Goal: Task Accomplishment & Management: Complete application form

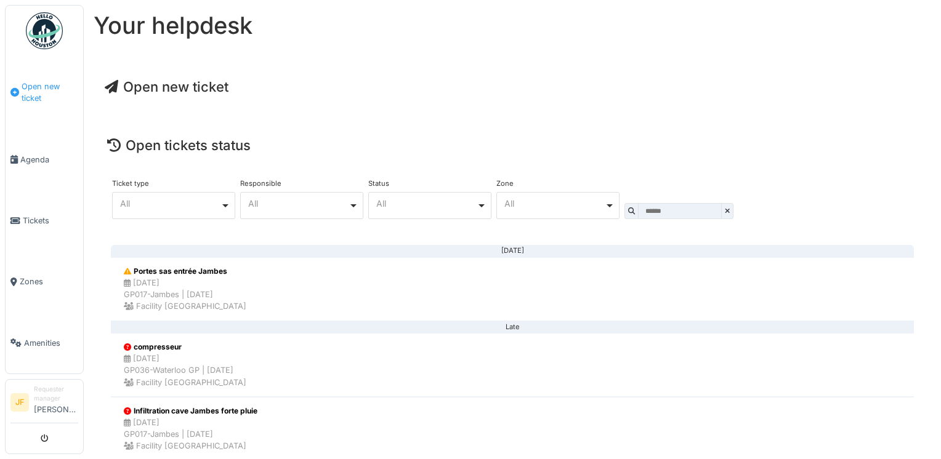
click at [22, 92] on span "Open new ticket" at bounding box center [50, 92] width 57 height 23
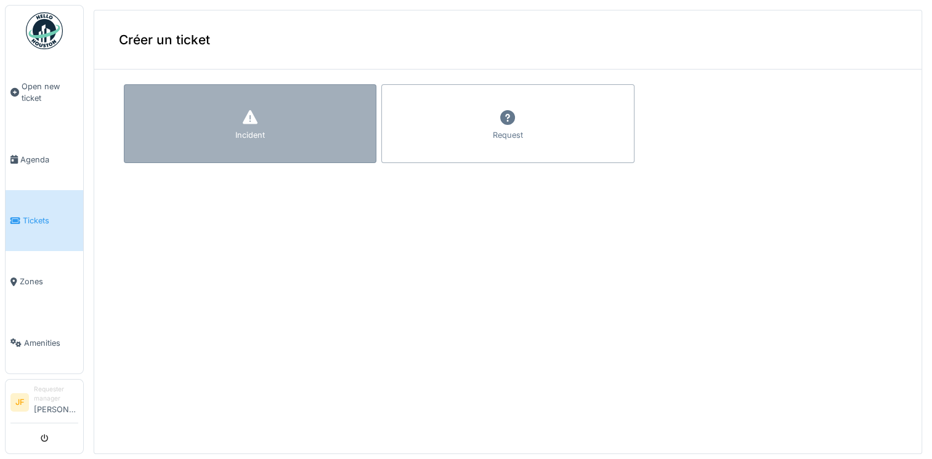
click at [220, 137] on div "Incident" at bounding box center [250, 123] width 252 height 79
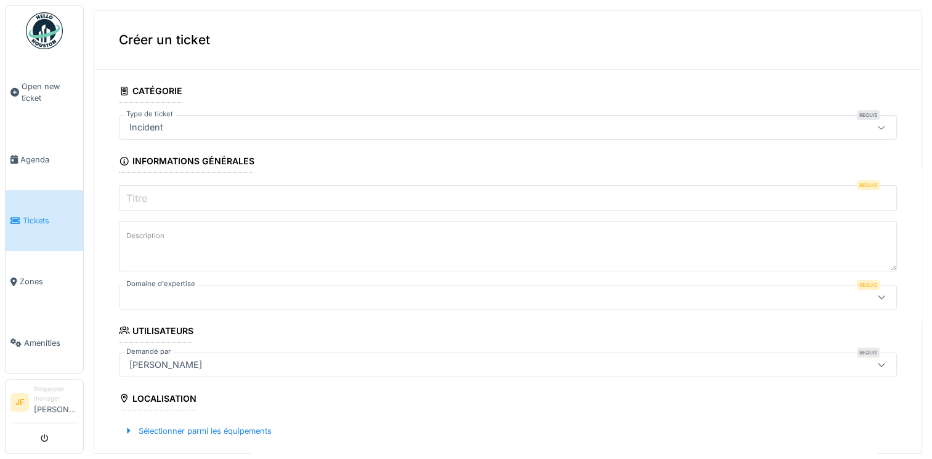
click at [179, 125] on div "Incident" at bounding box center [464, 128] width 680 height 14
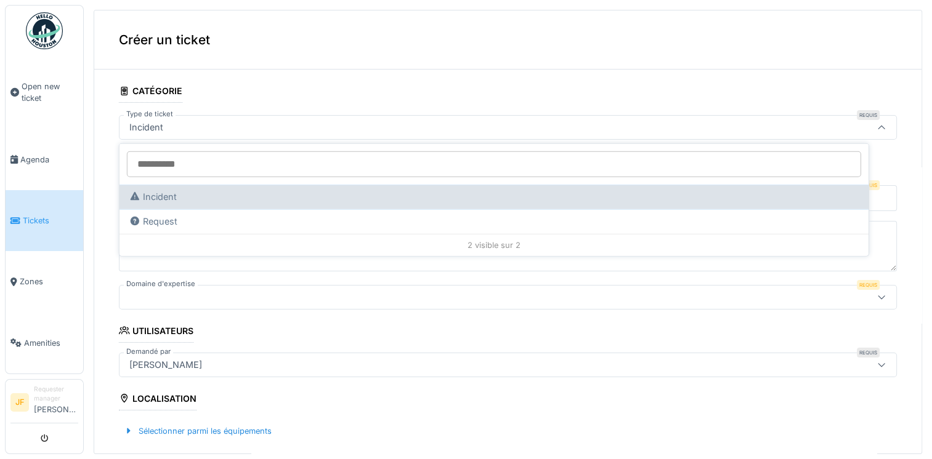
click at [158, 201] on div "Incident" at bounding box center [493, 197] width 729 height 14
click at [153, 194] on div "Incident" at bounding box center [493, 197] width 729 height 14
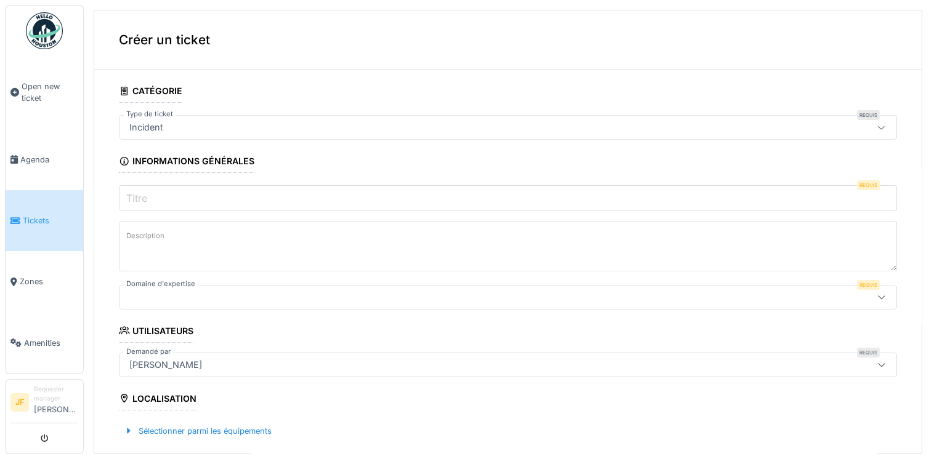
click at [230, 269] on textarea "Description" at bounding box center [508, 246] width 778 height 50
click at [153, 200] on input "Titre" at bounding box center [508, 198] width 778 height 26
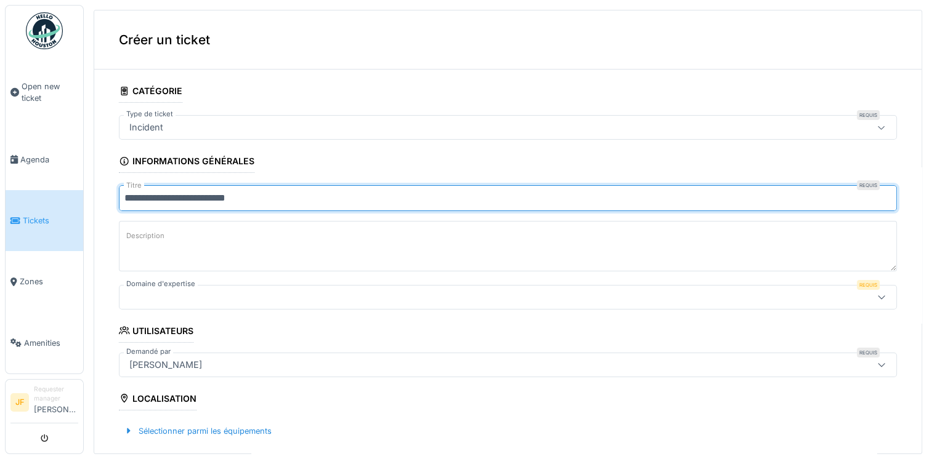
type input "**********"
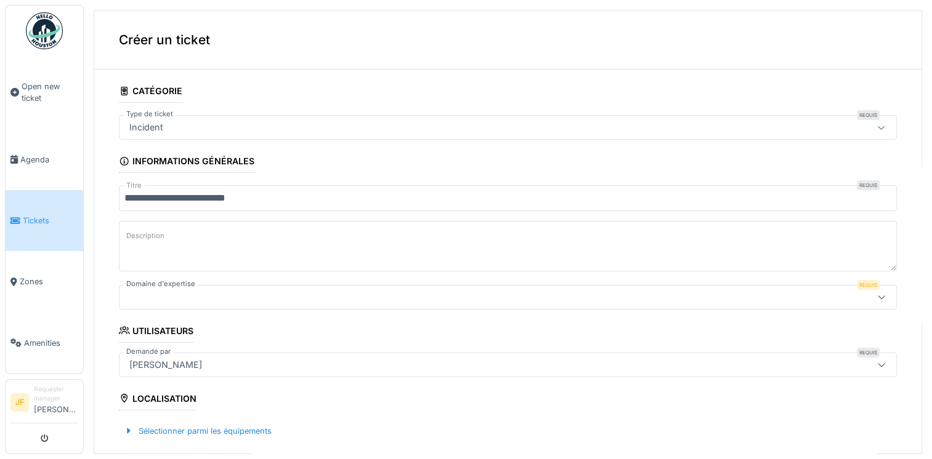
drag, startPoint x: 200, startPoint y: 232, endPoint x: 115, endPoint y: 264, distance: 91.4
click at [199, 235] on textarea "Description" at bounding box center [508, 246] width 778 height 50
type textarea "**********"
click at [876, 296] on icon at bounding box center [881, 297] width 10 height 8
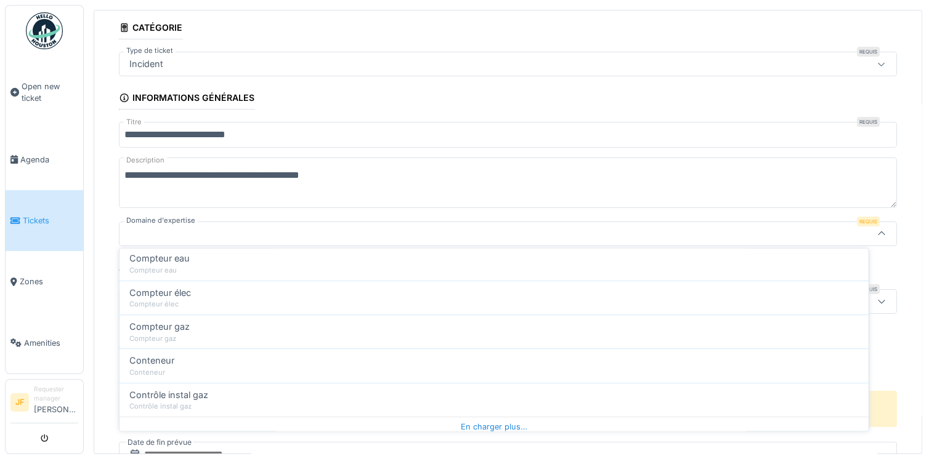
scroll to position [603, 0]
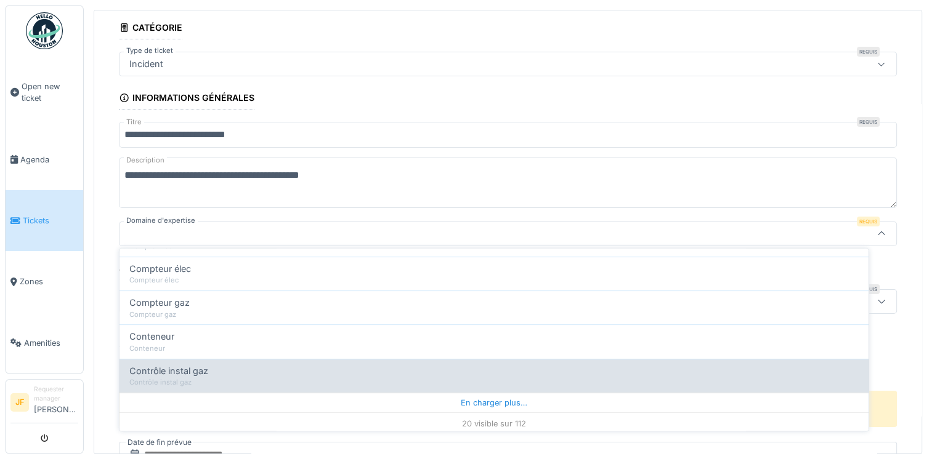
click at [481, 403] on div "En charger plus…" at bounding box center [493, 403] width 749 height 20
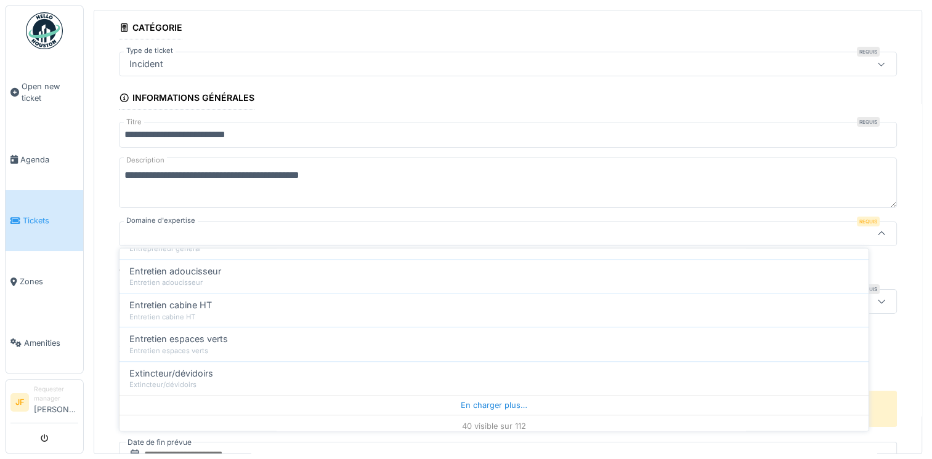
scroll to position [1283, 0]
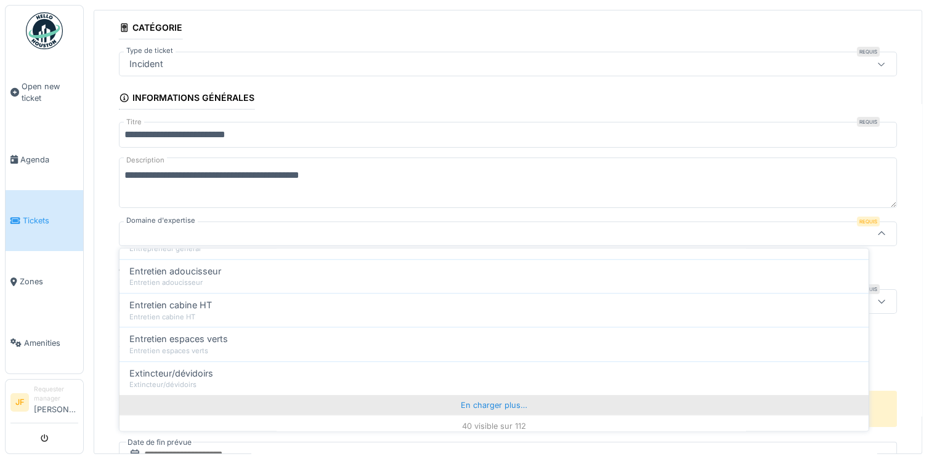
click at [511, 395] on div "En charger plus…" at bounding box center [493, 405] width 749 height 20
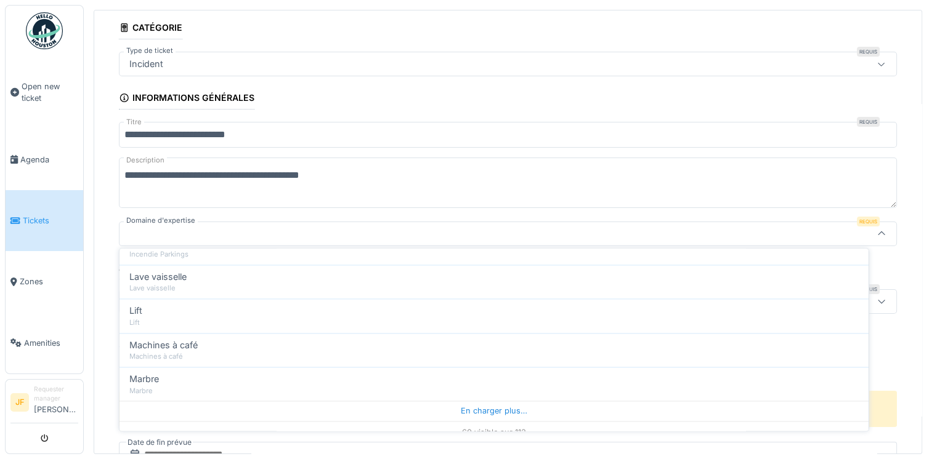
scroll to position [1963, 0]
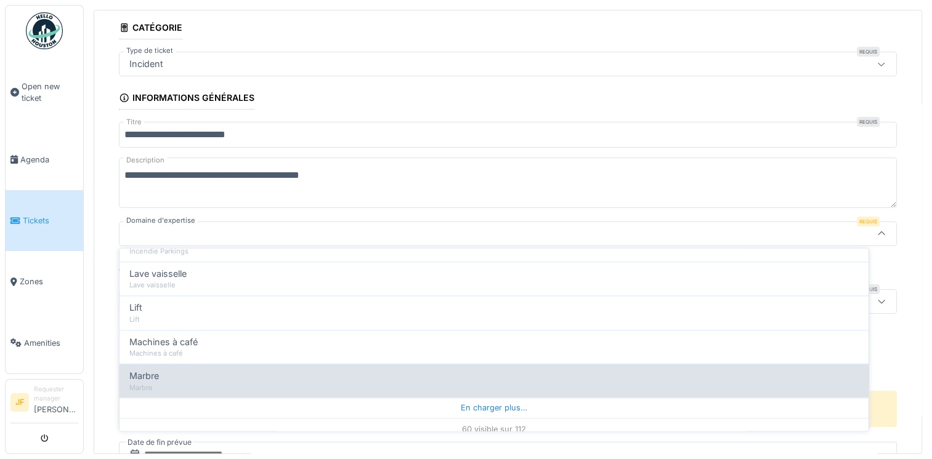
click at [474, 398] on div "En charger plus…" at bounding box center [493, 408] width 749 height 20
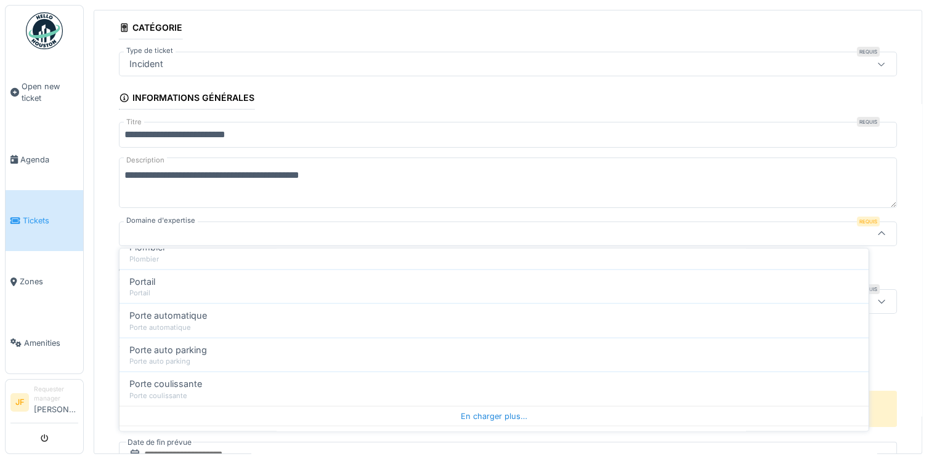
scroll to position [2643, 0]
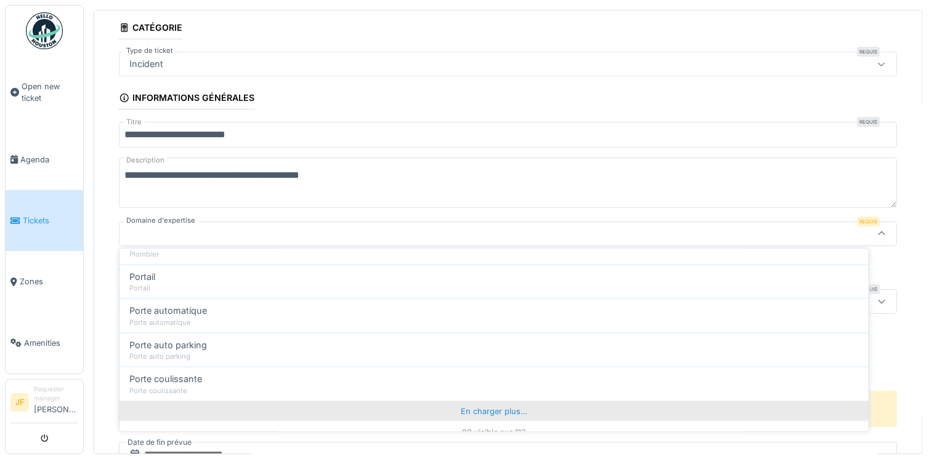
click at [475, 401] on div "En charger plus…" at bounding box center [493, 411] width 749 height 20
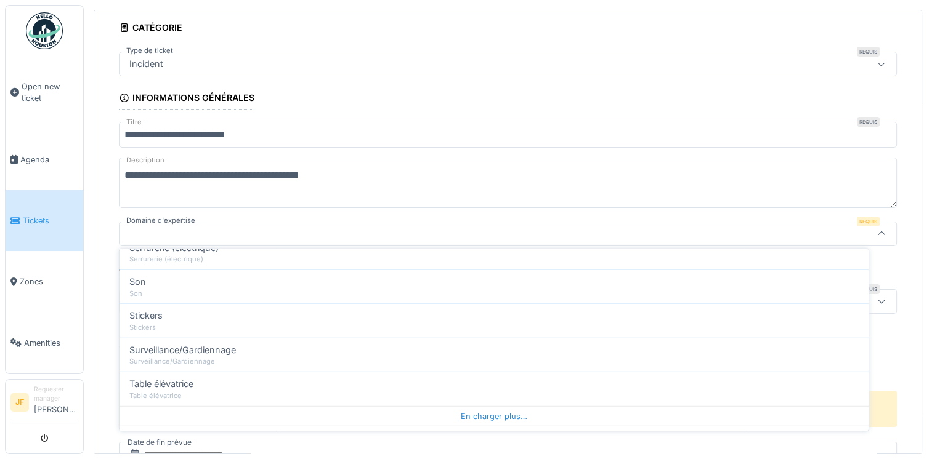
scroll to position [3323, 0]
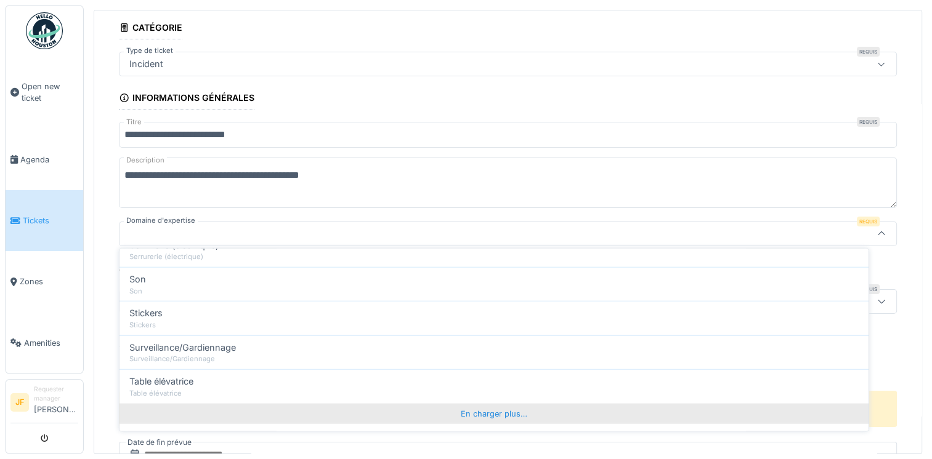
click at [502, 405] on div "En charger plus…" at bounding box center [493, 413] width 749 height 20
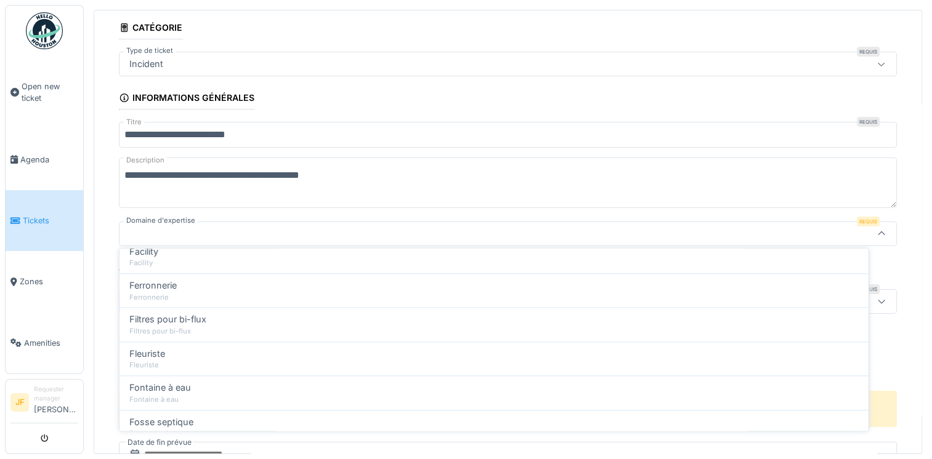
scroll to position [1435, 0]
click at [204, 296] on div "Facility" at bounding box center [493, 301] width 729 height 10
type input "***"
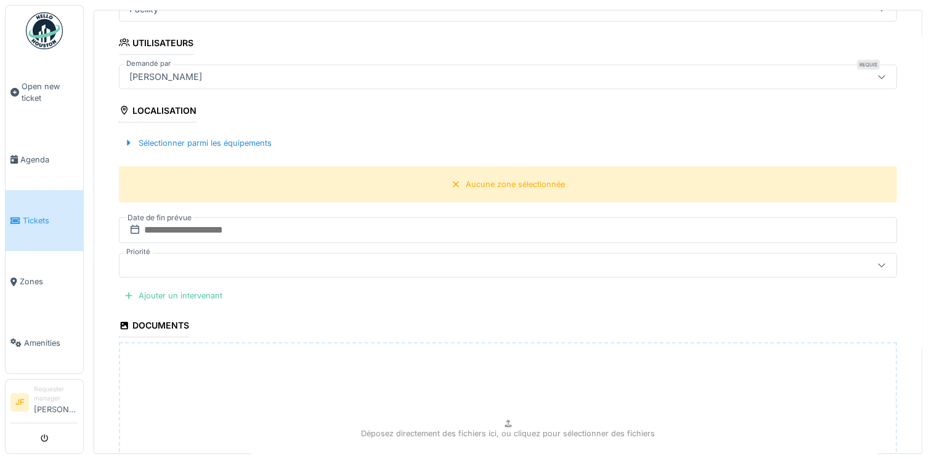
scroll to position [283, 0]
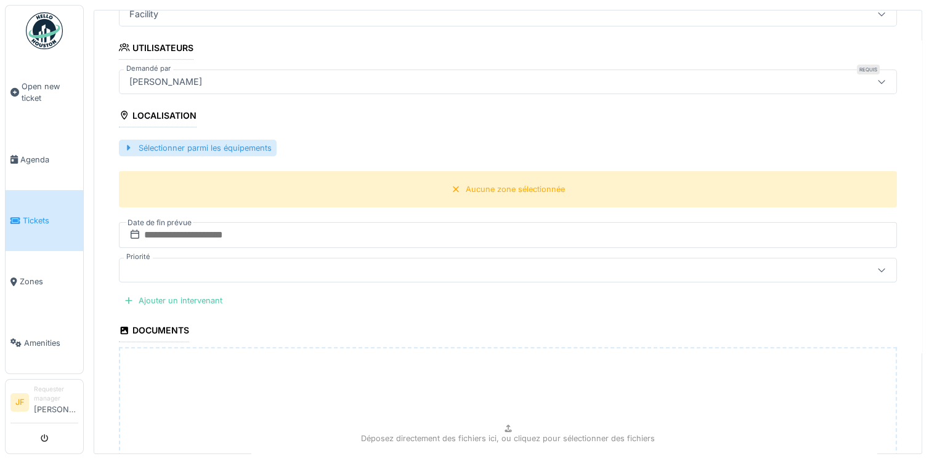
click at [244, 148] on div "Sélectionner parmi les équipements" at bounding box center [198, 148] width 158 height 17
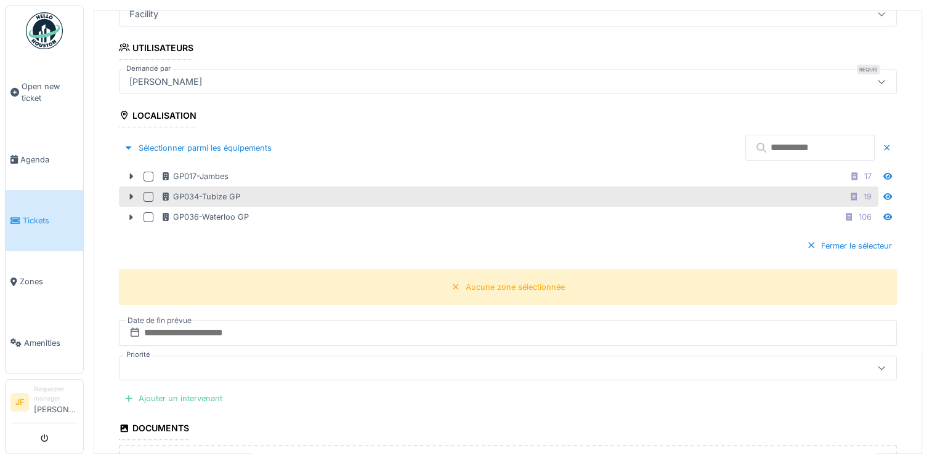
click at [193, 198] on div "GP034-Tubize GP 19" at bounding box center [518, 196] width 715 height 15
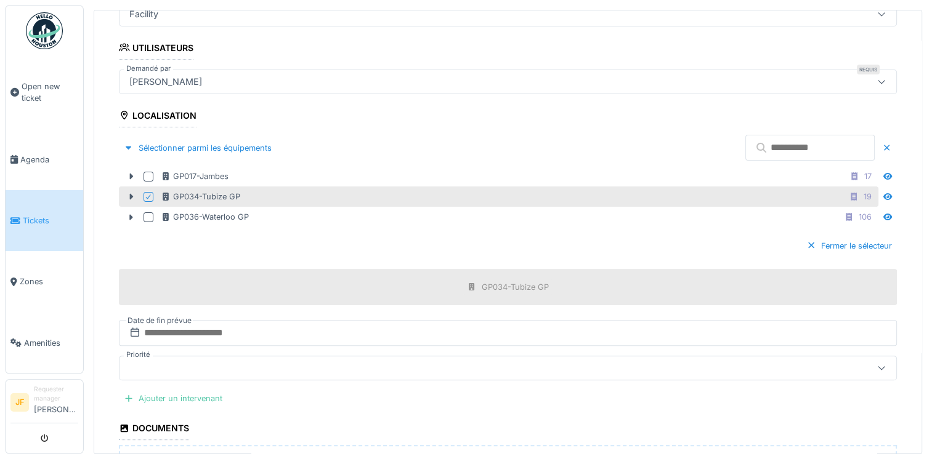
drag, startPoint x: 783, startPoint y: 241, endPoint x: 801, endPoint y: 249, distance: 19.9
click at [806, 243] on div at bounding box center [811, 246] width 10 height 12
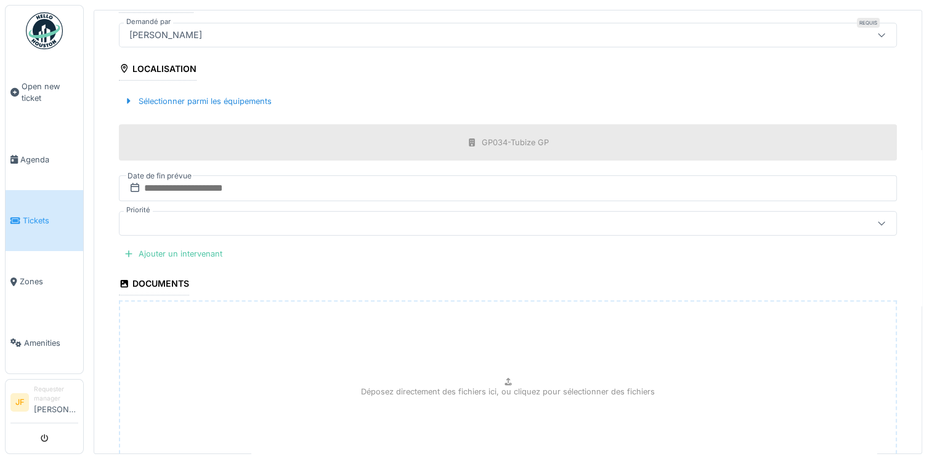
scroll to position [438, 0]
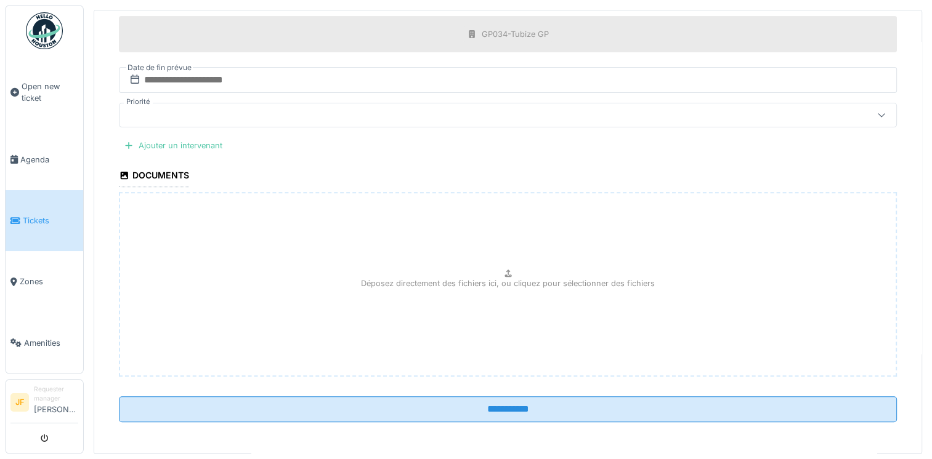
click at [490, 281] on p "Déposez directement des fichiers ici, ou cliquez pour sélectionner des fichiers" at bounding box center [508, 284] width 294 height 12
type input "**********"
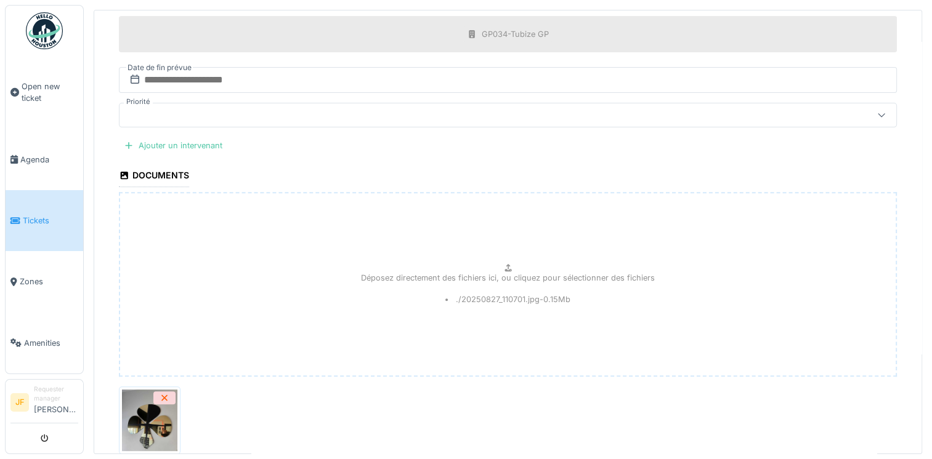
click at [448, 274] on p "Déposez directement des fichiers ici, ou cliquez pour sélectionner des fichiers" at bounding box center [508, 278] width 294 height 12
type input "**********"
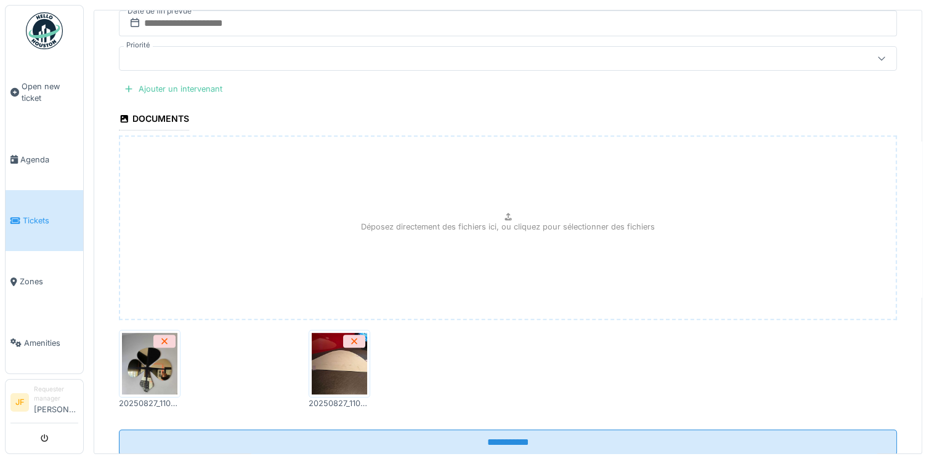
scroll to position [528, 0]
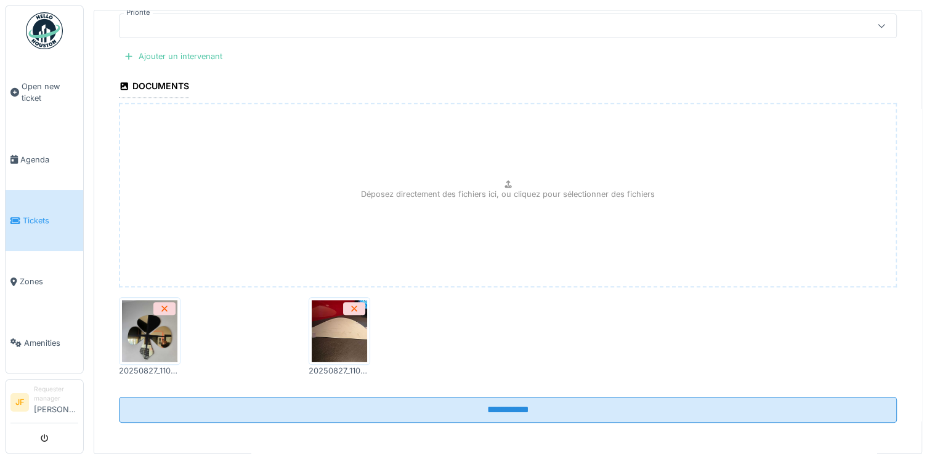
click at [165, 321] on img at bounding box center [149, 332] width 55 height 62
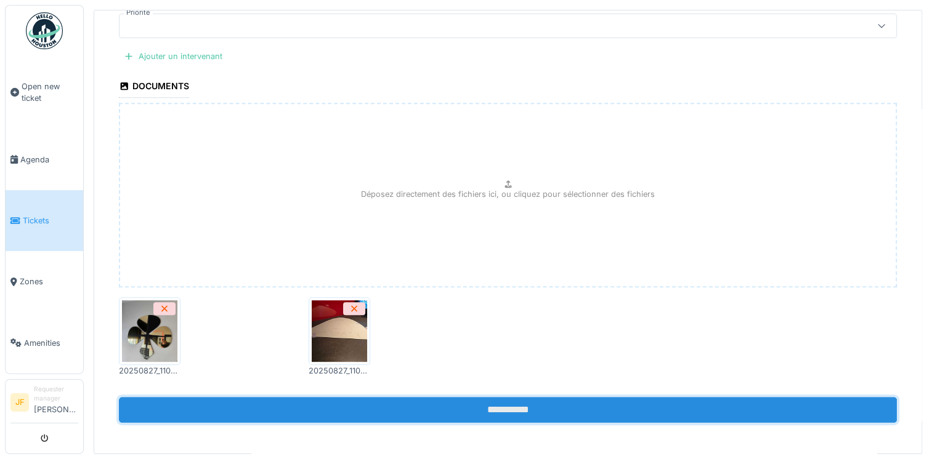
click at [430, 409] on input "**********" at bounding box center [508, 410] width 778 height 26
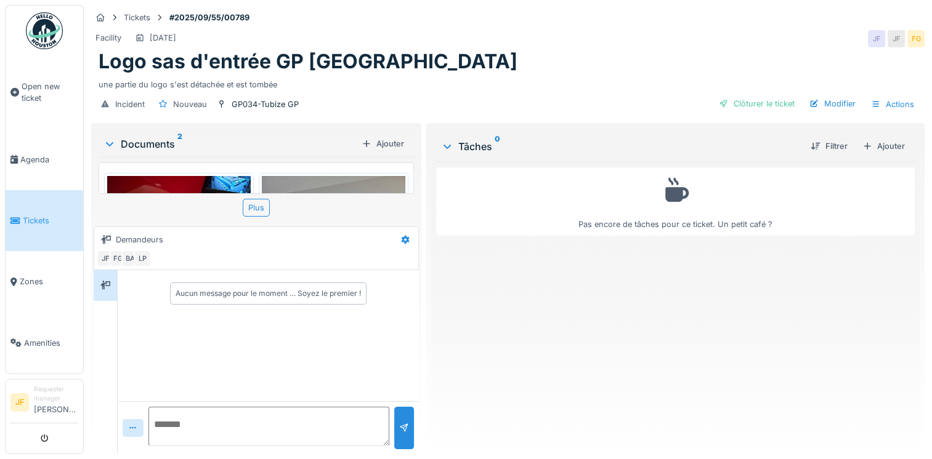
click at [324, 183] on img at bounding box center [333, 272] width 143 height 192
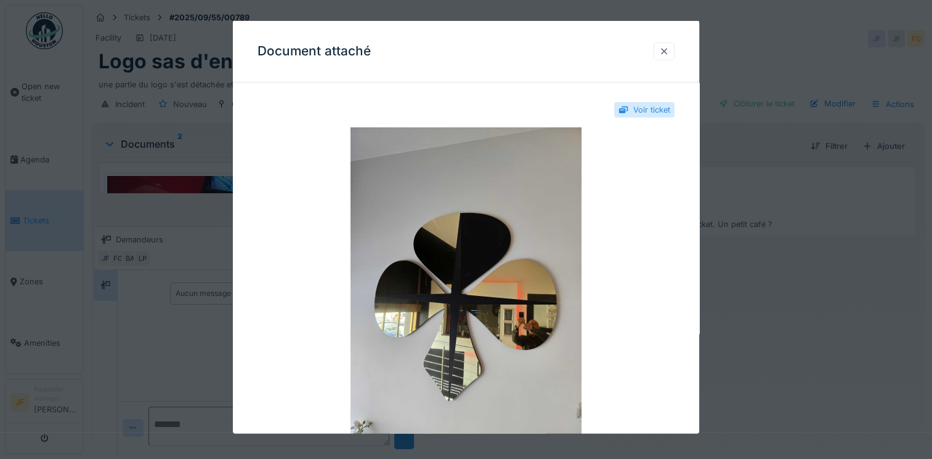
click at [669, 43] on div at bounding box center [663, 51] width 21 height 18
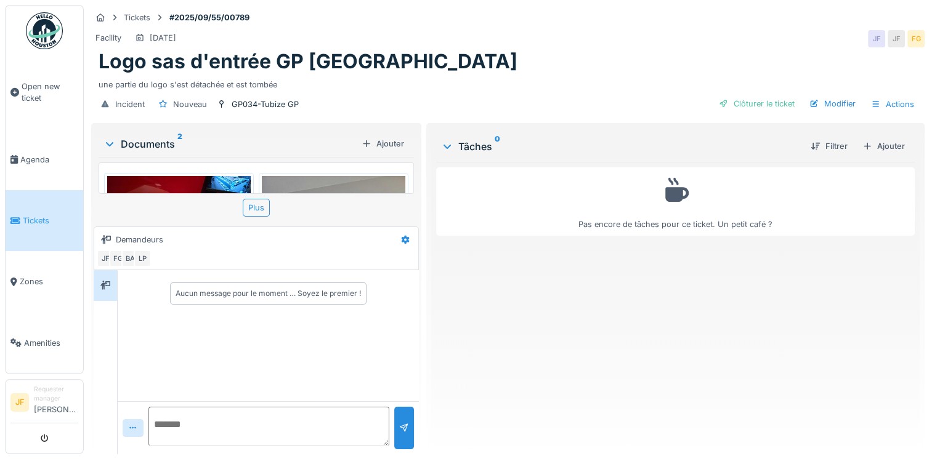
click at [161, 181] on img at bounding box center [178, 230] width 143 height 108
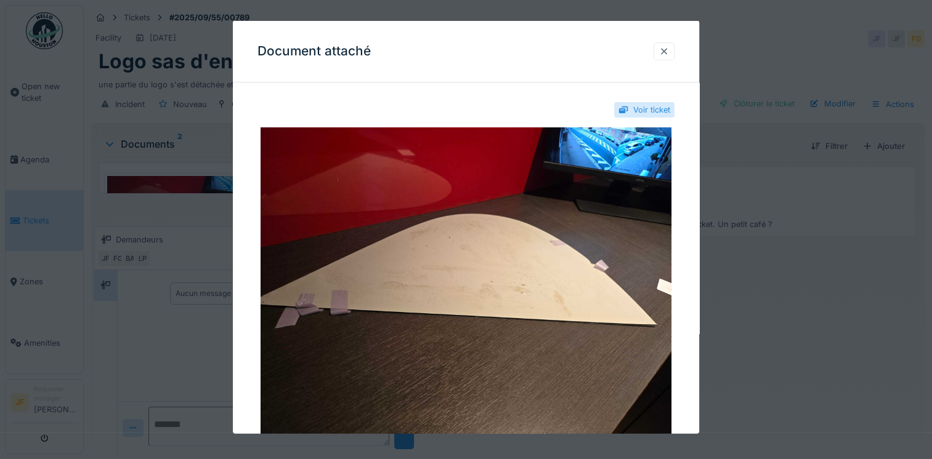
click at [663, 49] on div at bounding box center [664, 51] width 10 height 12
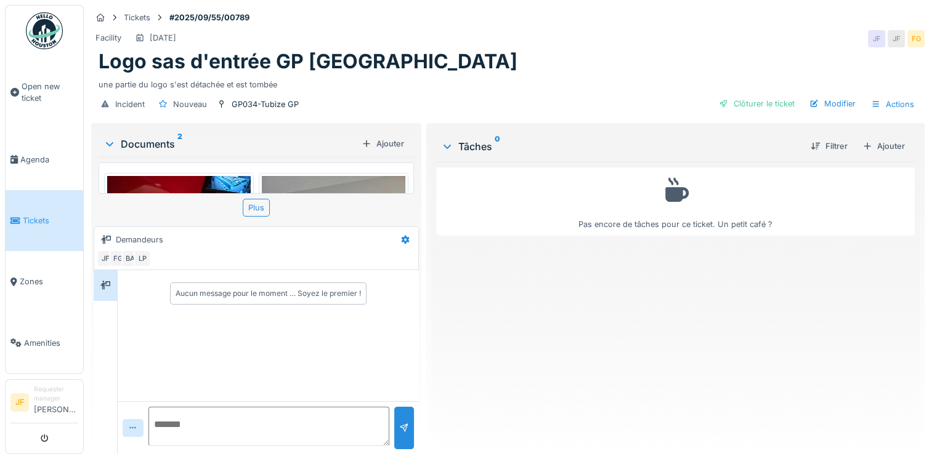
scroll to position [9, 0]
